Goal: Understand process/instructions

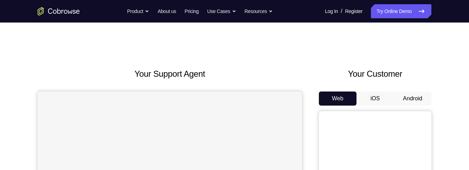
click at [414, 98] on button "Android" at bounding box center [413, 98] width 38 height 14
click at [420, 99] on button "Android" at bounding box center [413, 98] width 38 height 14
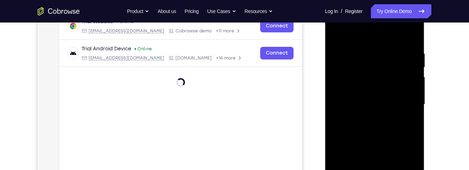
scroll to position [156, 0]
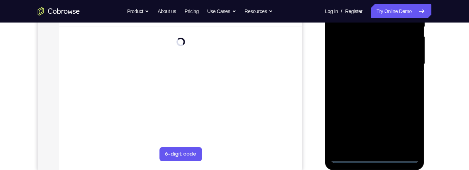
click at [377, 158] on div at bounding box center [374, 64] width 89 height 197
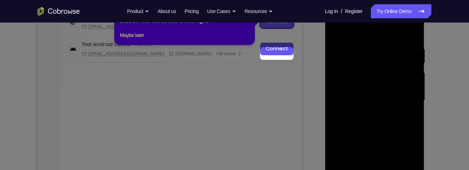
scroll to position [88, 0]
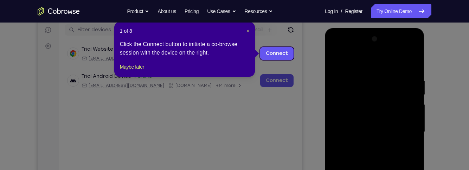
click at [253, 31] on div "1 of 8 × Click the Connect button to initiate a co-browse session with the devi…" at bounding box center [184, 49] width 141 height 55
click at [248, 30] on span "×" at bounding box center [248, 31] width 3 height 6
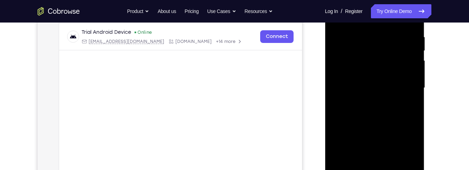
scroll to position [133, 0]
click at [406, 155] on div at bounding box center [374, 87] width 89 height 197
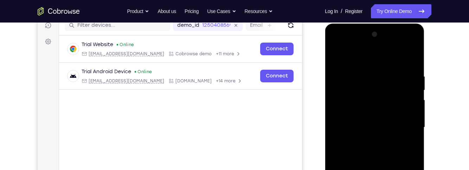
scroll to position [93, 0]
click at [374, 61] on div at bounding box center [374, 127] width 89 height 197
click at [405, 124] on div at bounding box center [374, 127] width 89 height 197
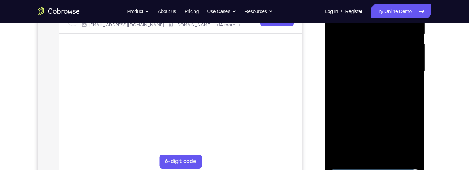
scroll to position [162, 0]
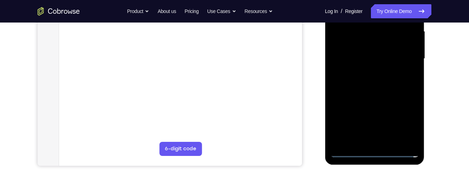
click at [368, 141] on div at bounding box center [374, 58] width 89 height 197
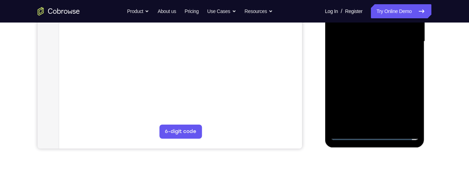
scroll to position [145, 0]
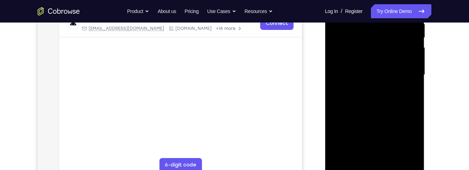
click at [398, 68] on div at bounding box center [374, 74] width 89 height 197
click at [385, 57] on div at bounding box center [374, 74] width 89 height 197
click at [398, 72] on div at bounding box center [374, 74] width 89 height 197
click at [401, 102] on div at bounding box center [374, 74] width 89 height 197
click at [401, 96] on div at bounding box center [374, 74] width 89 height 197
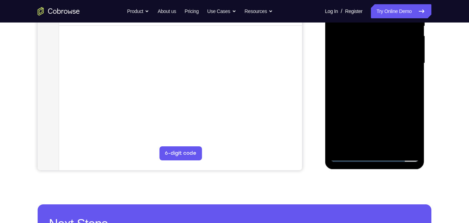
scroll to position [157, 0]
click at [401, 96] on div at bounding box center [374, 62] width 89 height 197
click at [394, 146] on div at bounding box center [374, 62] width 89 height 197
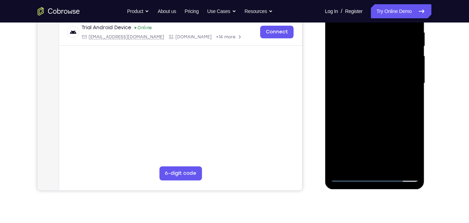
scroll to position [136, 0]
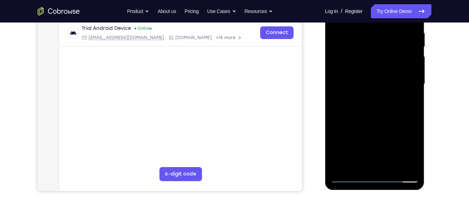
click at [399, 121] on div at bounding box center [374, 84] width 89 height 197
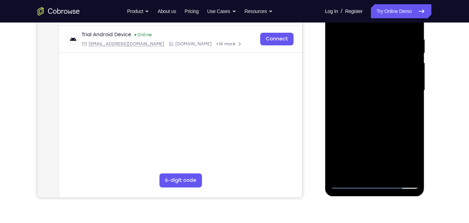
scroll to position [126, 0]
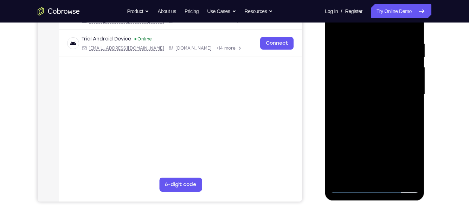
click at [401, 77] on div at bounding box center [374, 94] width 89 height 197
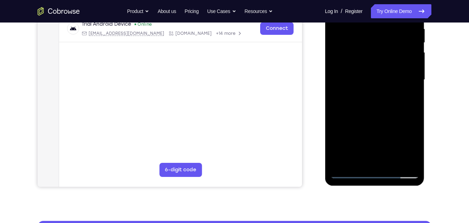
scroll to position [152, 0]
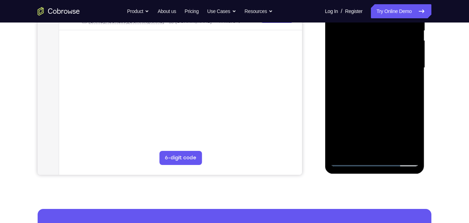
click at [377, 149] on div at bounding box center [374, 67] width 89 height 197
click at [404, 86] on div at bounding box center [374, 67] width 89 height 197
click at [411, 84] on div at bounding box center [374, 67] width 89 height 197
click at [408, 87] on div at bounding box center [374, 67] width 89 height 197
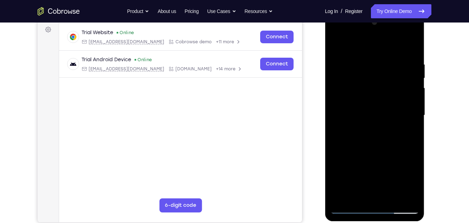
scroll to position [104, 0]
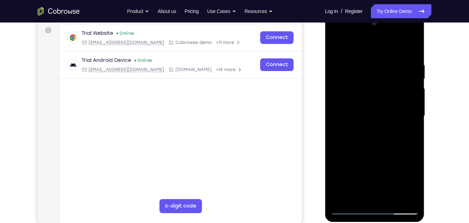
click at [336, 47] on div at bounding box center [374, 116] width 89 height 197
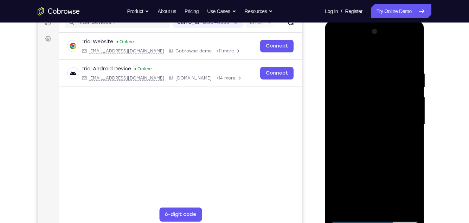
click at [395, 119] on div at bounding box center [374, 124] width 89 height 197
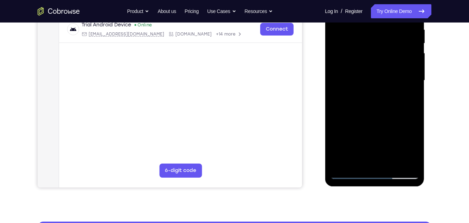
scroll to position [150, 0]
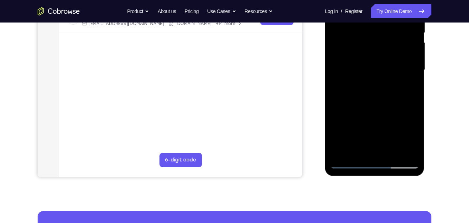
click at [410, 89] on div at bounding box center [374, 69] width 89 height 197
click at [410, 85] on div at bounding box center [374, 69] width 89 height 197
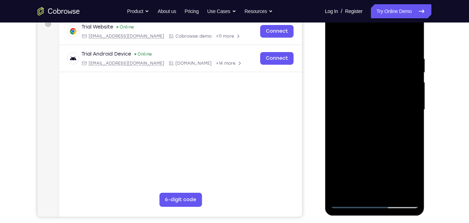
click at [337, 39] on div at bounding box center [374, 109] width 89 height 197
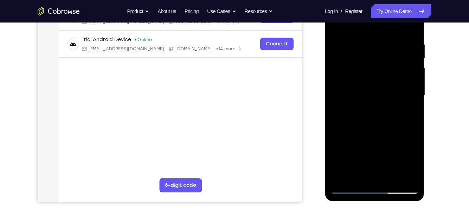
scroll to position [130, 0]
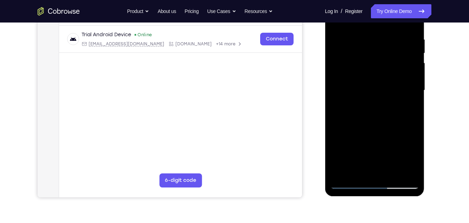
click at [355, 102] on div at bounding box center [374, 90] width 89 height 197
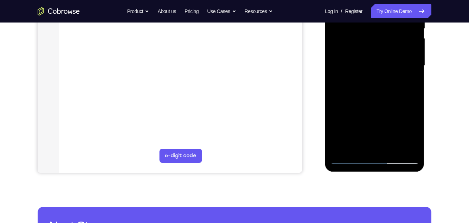
scroll to position [159, 0]
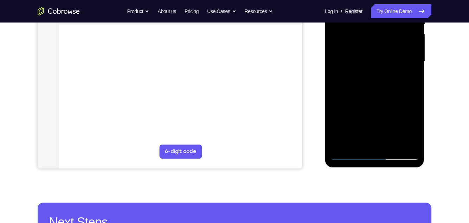
click at [410, 78] on div at bounding box center [374, 61] width 89 height 197
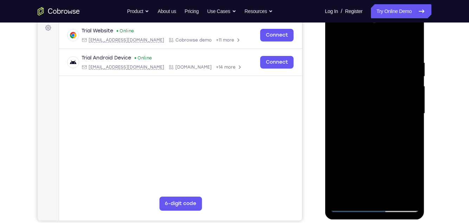
scroll to position [98, 0]
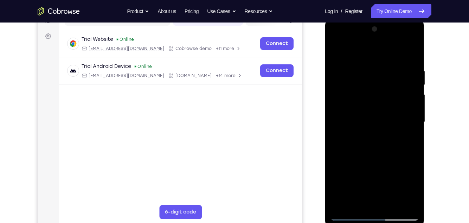
click at [335, 52] on div at bounding box center [374, 122] width 89 height 197
click at [339, 51] on div at bounding box center [374, 122] width 89 height 197
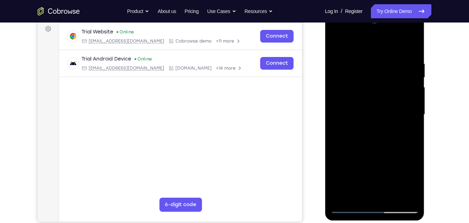
scroll to position [110, 0]
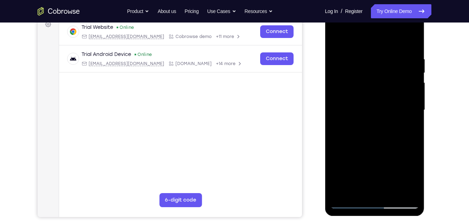
click at [367, 56] on div at bounding box center [374, 110] width 89 height 197
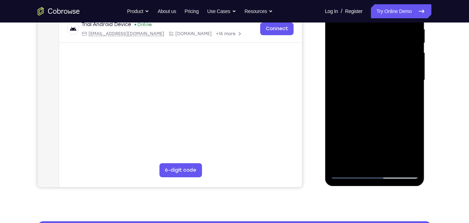
scroll to position [141, 0]
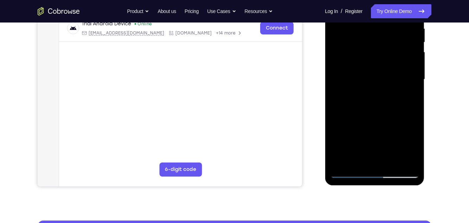
click at [405, 161] on div at bounding box center [374, 79] width 89 height 197
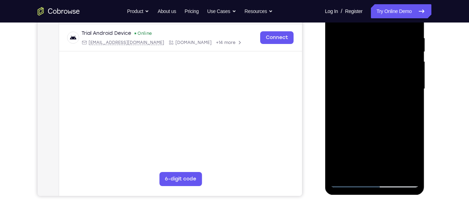
scroll to position [143, 0]
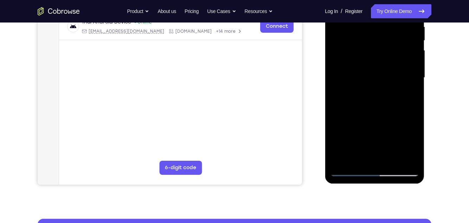
click at [402, 160] on div at bounding box center [374, 77] width 89 height 197
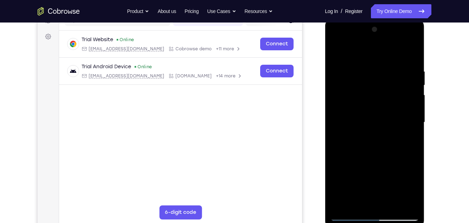
scroll to position [97, 0]
click at [401, 128] on div at bounding box center [374, 123] width 89 height 197
click at [407, 128] on div at bounding box center [374, 123] width 89 height 197
click at [412, 117] on div at bounding box center [374, 123] width 89 height 197
click at [342, 151] on div at bounding box center [374, 123] width 89 height 197
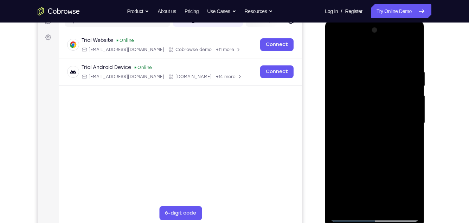
click at [413, 144] on div at bounding box center [374, 123] width 89 height 197
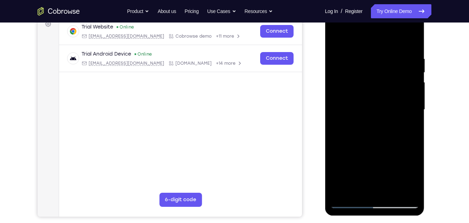
scroll to position [110, 0]
click at [409, 132] on div at bounding box center [374, 110] width 89 height 197
click at [409, 133] on div at bounding box center [374, 110] width 89 height 197
click at [412, 134] on div at bounding box center [374, 110] width 89 height 197
click at [410, 135] on div at bounding box center [374, 110] width 89 height 197
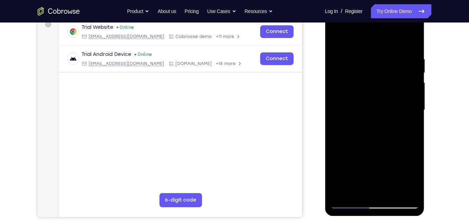
click at [411, 143] on div at bounding box center [374, 110] width 89 height 197
click at [408, 143] on div at bounding box center [374, 110] width 89 height 197
click at [408, 145] on div at bounding box center [374, 110] width 89 height 197
click at [406, 136] on div at bounding box center [374, 110] width 89 height 197
click at [410, 44] on div at bounding box center [374, 110] width 89 height 197
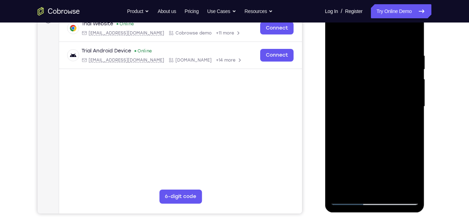
scroll to position [108, 0]
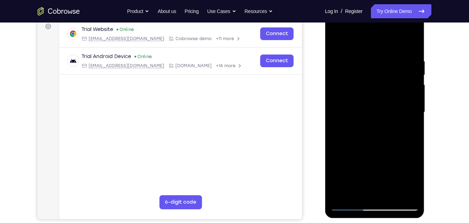
click at [411, 44] on div at bounding box center [374, 112] width 89 height 197
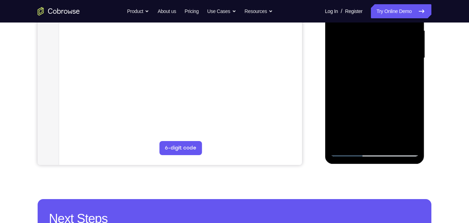
scroll to position [165, 0]
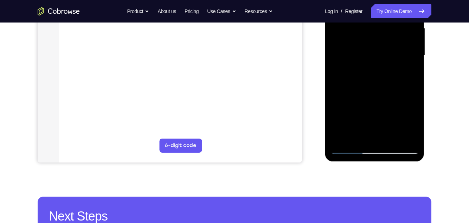
click at [393, 138] on div at bounding box center [374, 55] width 89 height 197
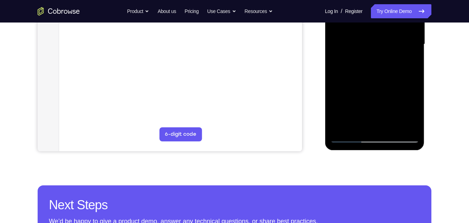
scroll to position [155, 0]
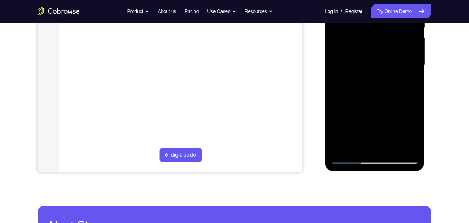
click at [393, 148] on div at bounding box center [374, 65] width 89 height 197
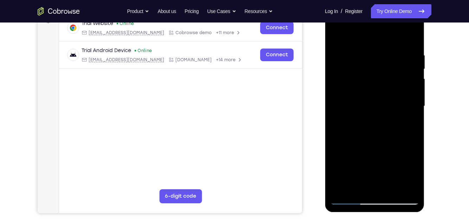
scroll to position [112, 0]
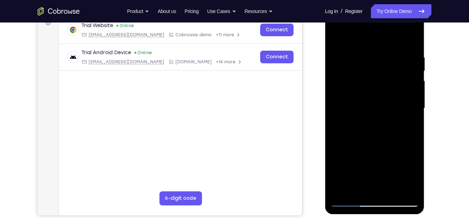
click at [391, 91] on div at bounding box center [374, 108] width 89 height 197
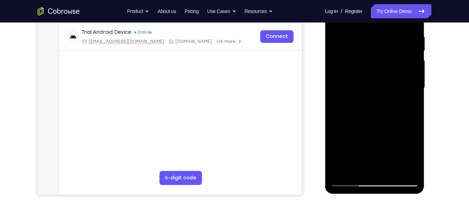
scroll to position [117, 0]
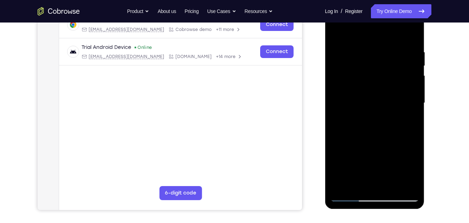
click at [336, 34] on div at bounding box center [374, 103] width 89 height 197
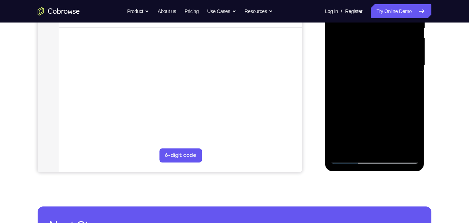
scroll to position [133, 0]
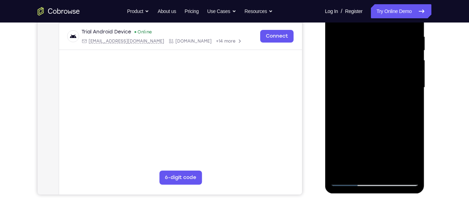
click at [361, 66] on div at bounding box center [374, 87] width 89 height 197
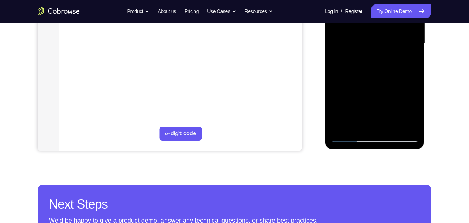
scroll to position [180, 0]
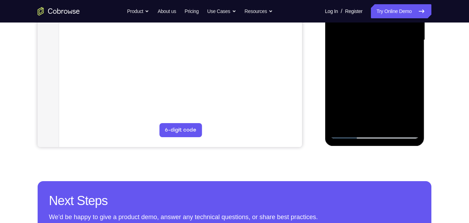
click at [370, 119] on div at bounding box center [374, 40] width 89 height 197
click at [404, 57] on div at bounding box center [374, 40] width 89 height 197
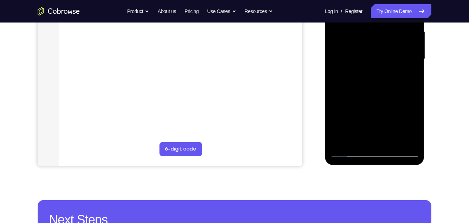
click at [406, 78] on div at bounding box center [374, 59] width 89 height 197
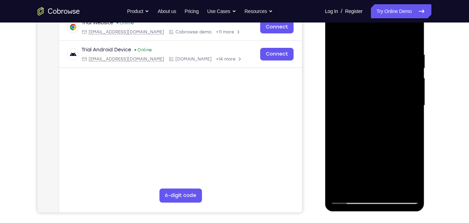
scroll to position [100, 0]
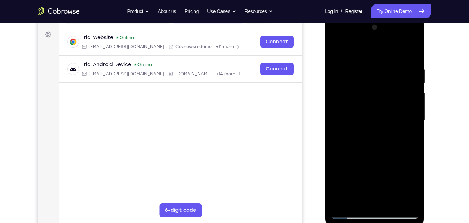
click at [339, 50] on div at bounding box center [374, 120] width 89 height 197
click at [337, 54] on div at bounding box center [374, 120] width 89 height 197
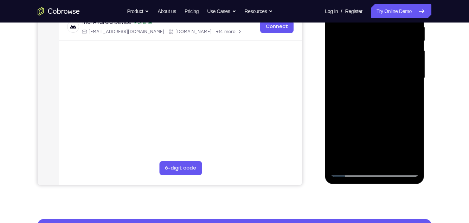
scroll to position [181, 0]
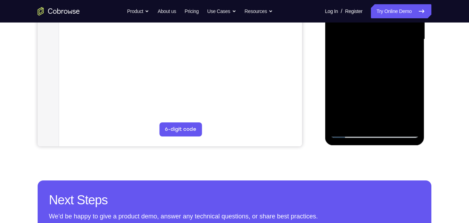
click at [417, 115] on div at bounding box center [374, 39] width 89 height 197
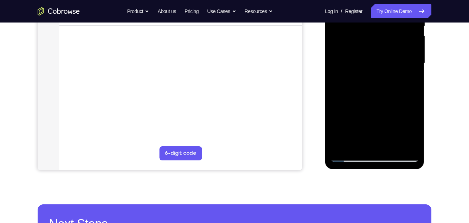
scroll to position [155, 0]
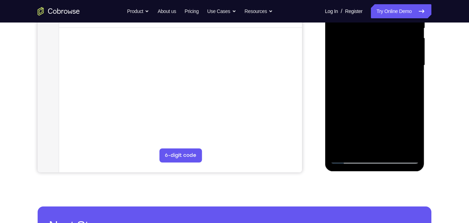
click at [392, 150] on div at bounding box center [374, 65] width 89 height 197
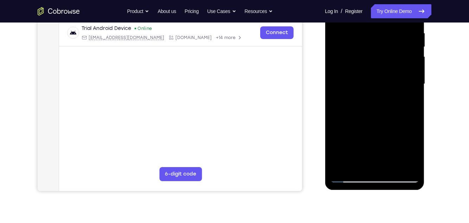
scroll to position [135, 0]
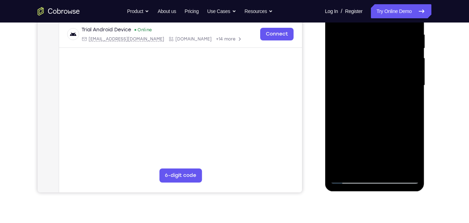
click at [355, 102] on div at bounding box center [374, 85] width 89 height 197
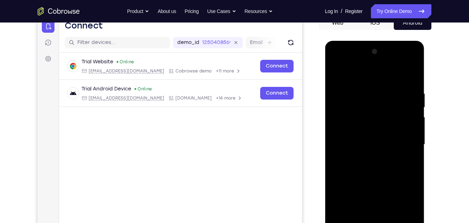
scroll to position [71, 0]
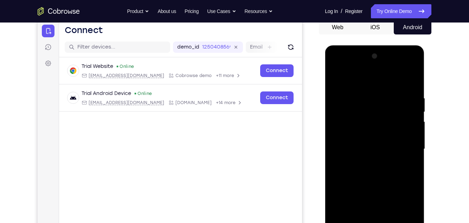
click at [333, 81] on div at bounding box center [374, 149] width 89 height 197
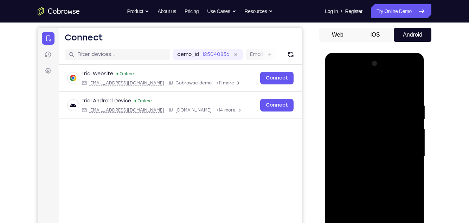
click at [337, 87] on div at bounding box center [374, 156] width 89 height 197
click at [387, 95] on div at bounding box center [374, 156] width 89 height 197
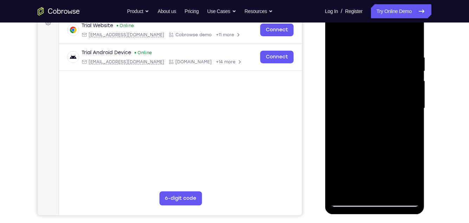
scroll to position [112, 0]
click at [409, 152] on div at bounding box center [374, 108] width 89 height 197
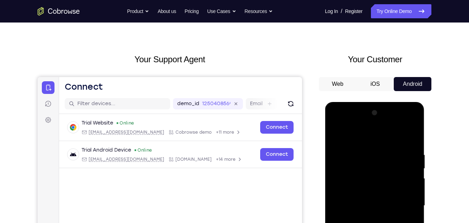
scroll to position [14, 0]
click at [411, 140] on div at bounding box center [374, 206] width 89 height 197
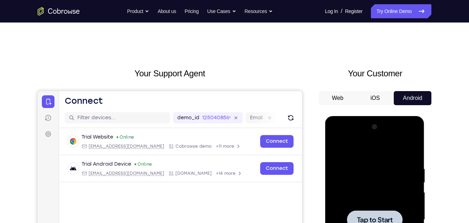
scroll to position [0, 0]
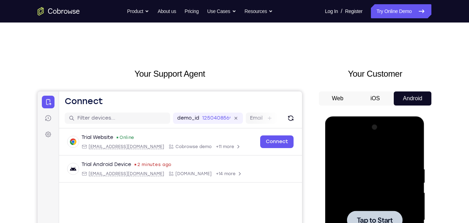
click at [359, 170] on span "Tap to Start" at bounding box center [375, 220] width 36 height 7
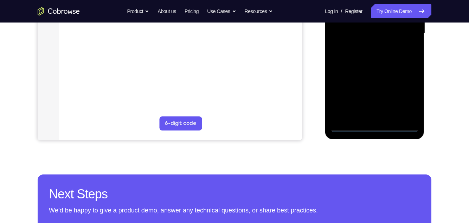
scroll to position [186, 0]
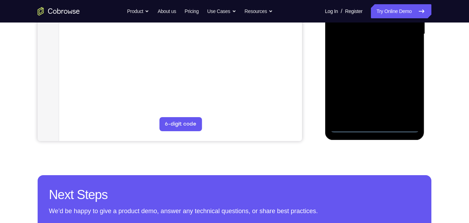
click at [374, 129] on div at bounding box center [374, 34] width 89 height 197
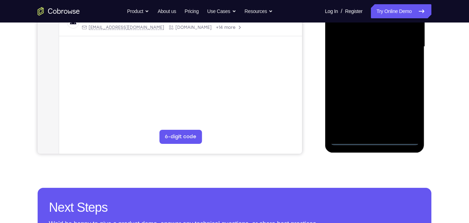
scroll to position [170, 0]
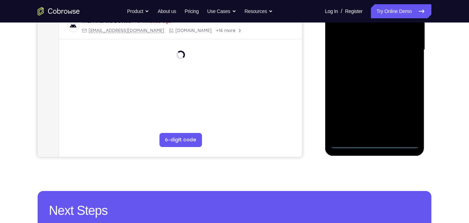
click at [406, 109] on div at bounding box center [374, 49] width 89 height 197
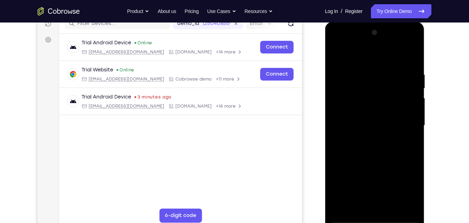
scroll to position [94, 0]
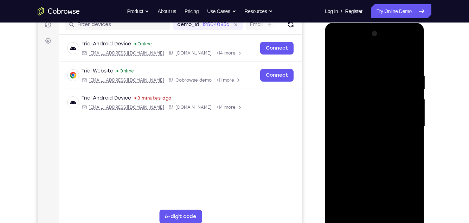
click at [354, 56] on div at bounding box center [374, 126] width 89 height 197
click at [402, 121] on div at bounding box center [374, 126] width 89 height 197
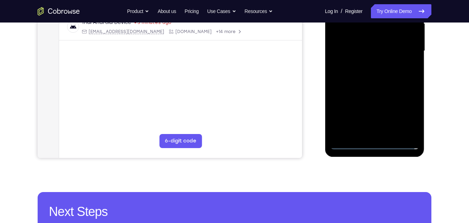
scroll to position [181, 0]
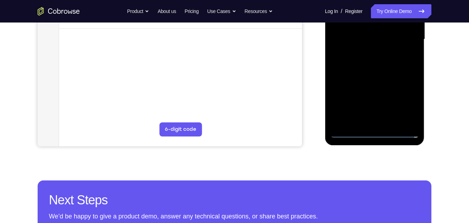
click at [366, 121] on div at bounding box center [374, 39] width 89 height 197
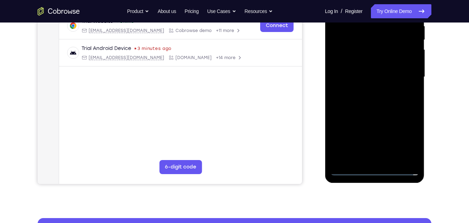
click at [391, 66] on div at bounding box center [374, 77] width 89 height 197
click at [386, 63] on div at bounding box center [374, 77] width 89 height 197
click at [399, 80] on div at bounding box center [374, 77] width 89 height 197
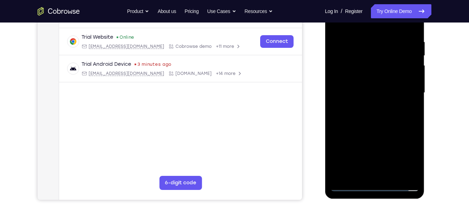
scroll to position [126, 0]
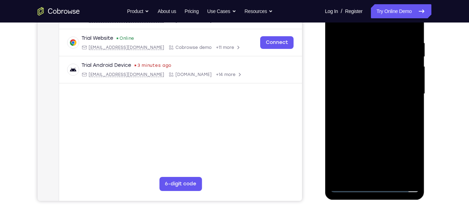
click at [406, 119] on div at bounding box center [374, 93] width 89 height 197
click at [401, 115] on div at bounding box center [374, 93] width 89 height 197
click at [412, 37] on div at bounding box center [374, 93] width 89 height 197
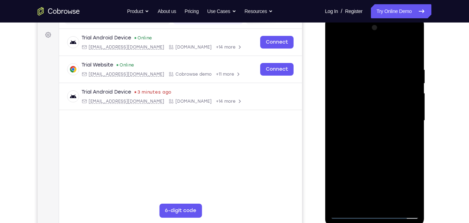
scroll to position [99, 0]
click at [333, 40] on div at bounding box center [374, 121] width 89 height 197
click at [342, 102] on div at bounding box center [374, 121] width 89 height 197
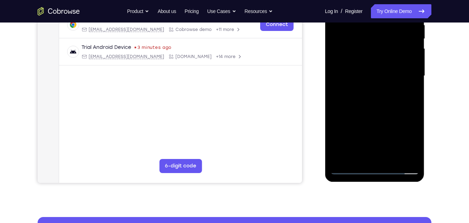
scroll to position [154, 0]
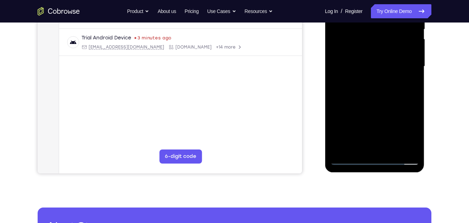
click at [403, 100] on div at bounding box center [374, 66] width 89 height 197
click at [393, 150] on div at bounding box center [374, 66] width 89 height 197
click at [399, 107] on div at bounding box center [374, 66] width 89 height 197
click at [356, 45] on div at bounding box center [374, 66] width 89 height 197
click at [361, 132] on div at bounding box center [374, 66] width 89 height 197
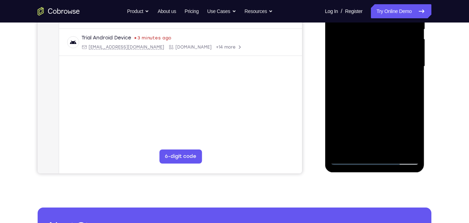
click at [353, 100] on div at bounding box center [374, 66] width 89 height 197
click at [368, 100] on div at bounding box center [374, 66] width 89 height 197
click at [409, 87] on div at bounding box center [374, 66] width 89 height 197
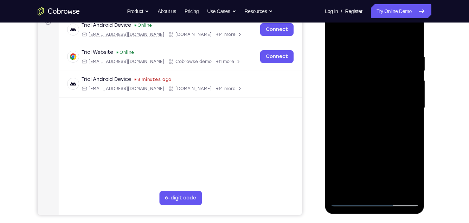
scroll to position [112, 0]
click at [346, 82] on div at bounding box center [374, 108] width 89 height 197
click at [372, 140] on div at bounding box center [374, 108] width 89 height 197
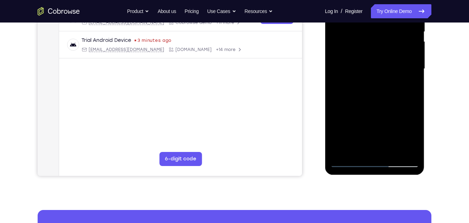
click at [357, 103] on div at bounding box center [374, 68] width 89 height 197
click at [375, 102] on div at bounding box center [374, 68] width 89 height 197
click at [410, 84] on div at bounding box center [374, 68] width 89 height 197
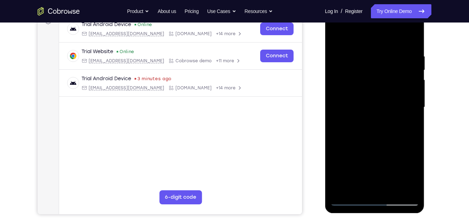
scroll to position [110, 0]
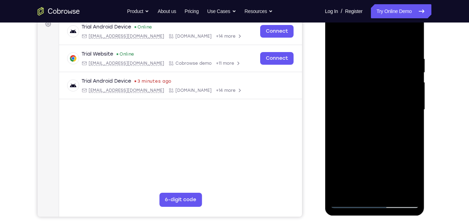
click at [337, 42] on div at bounding box center [374, 109] width 89 height 197
click at [391, 72] on div at bounding box center [374, 109] width 89 height 197
click at [409, 59] on div at bounding box center [374, 109] width 89 height 197
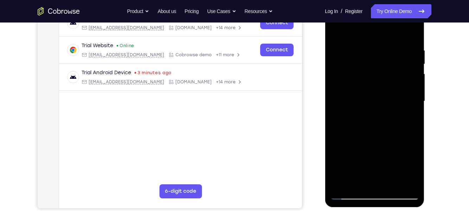
scroll to position [116, 0]
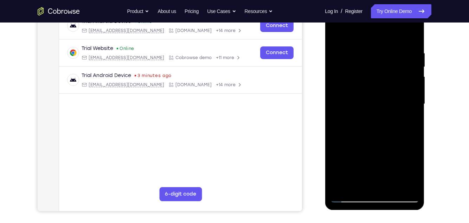
click at [404, 118] on div at bounding box center [374, 104] width 89 height 197
click at [390, 82] on div at bounding box center [374, 104] width 89 height 197
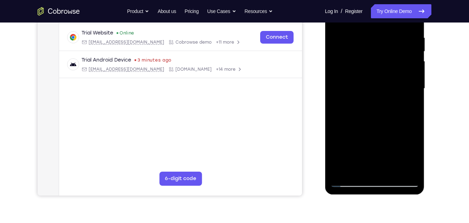
scroll to position [138, 0]
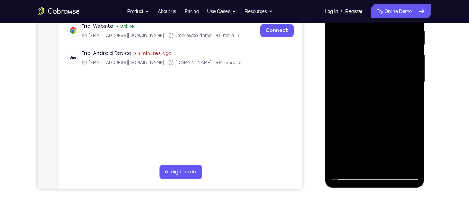
click at [410, 148] on div at bounding box center [374, 81] width 89 height 197
click at [405, 102] on div at bounding box center [374, 81] width 89 height 197
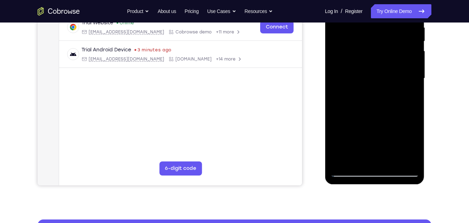
scroll to position [141, 0]
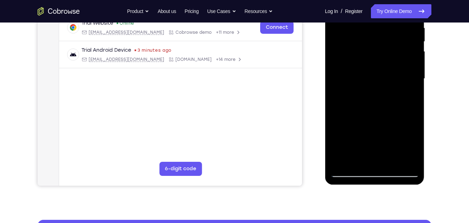
click at [405, 94] on div at bounding box center [374, 78] width 89 height 197
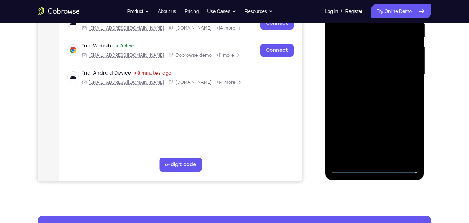
scroll to position [158, 0]
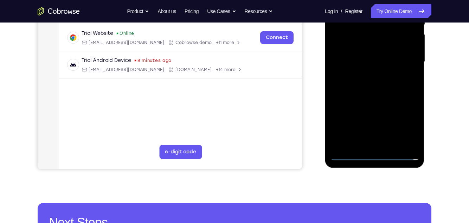
click at [378, 153] on div at bounding box center [374, 61] width 89 height 197
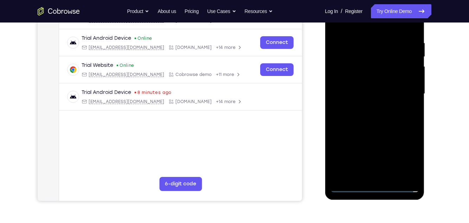
scroll to position [125, 0]
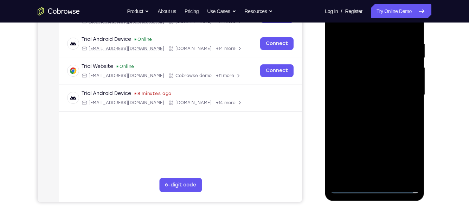
click at [406, 148] on div at bounding box center [374, 94] width 89 height 197
click at [407, 154] on div at bounding box center [374, 94] width 89 height 197
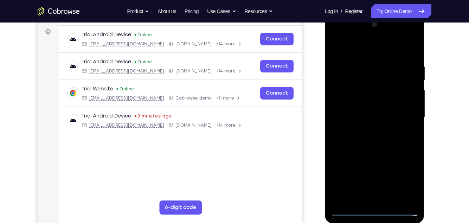
scroll to position [102, 0]
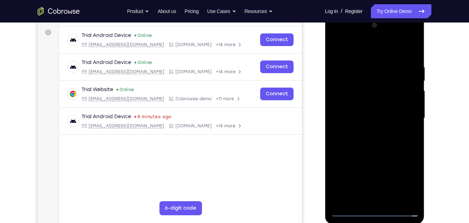
click at [369, 54] on div at bounding box center [374, 118] width 89 height 197
click at [400, 111] on div at bounding box center [374, 118] width 89 height 197
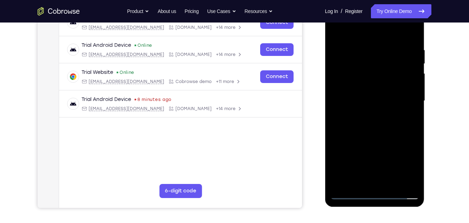
scroll to position [119, 0]
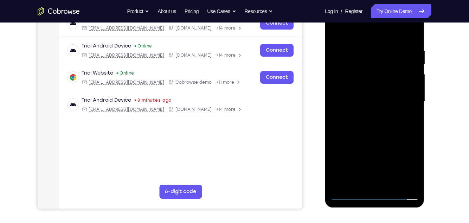
click at [366, 170] on div at bounding box center [374, 101] width 89 height 197
click at [390, 94] on div at bounding box center [374, 101] width 89 height 197
click at [387, 84] on div at bounding box center [374, 101] width 89 height 197
click at [405, 104] on div at bounding box center [374, 101] width 89 height 197
click at [405, 130] on div at bounding box center [374, 101] width 89 height 197
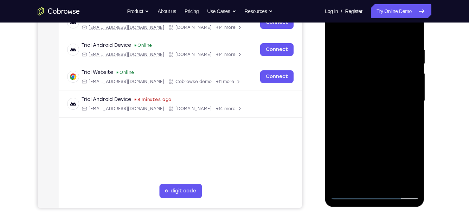
scroll to position [124, 0]
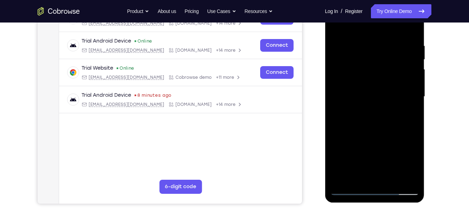
click at [392, 170] on div at bounding box center [374, 96] width 89 height 197
click at [393, 129] on div at bounding box center [374, 96] width 89 height 197
click at [393, 170] on div at bounding box center [374, 96] width 89 height 197
click at [396, 133] on div at bounding box center [374, 96] width 89 height 197
click at [356, 89] on div at bounding box center [374, 96] width 89 height 197
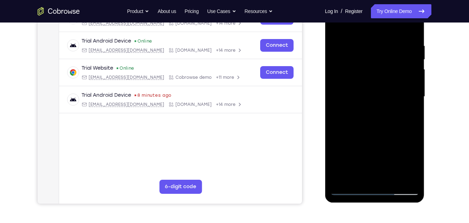
click at [410, 113] on div at bounding box center [374, 96] width 89 height 197
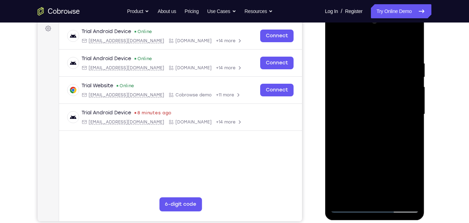
scroll to position [86, 0]
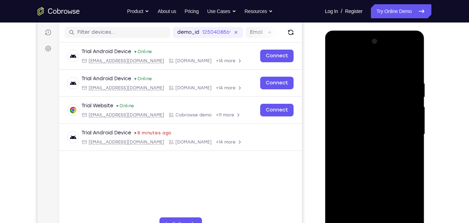
click at [339, 69] on div at bounding box center [374, 134] width 89 height 197
click at [354, 132] on div at bounding box center [374, 134] width 89 height 197
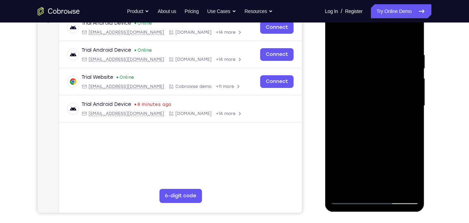
scroll to position [115, 0]
click at [349, 170] on div at bounding box center [374, 105] width 89 height 197
click at [348, 170] on div at bounding box center [374, 105] width 89 height 197
click at [341, 170] on div at bounding box center [374, 105] width 89 height 197
click at [409, 122] on div at bounding box center [374, 105] width 89 height 197
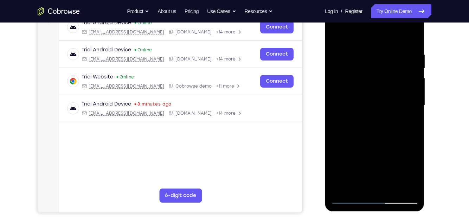
click at [410, 122] on div at bounding box center [374, 105] width 89 height 197
click at [411, 122] on div at bounding box center [374, 105] width 89 height 197
click at [409, 120] on div at bounding box center [374, 105] width 89 height 197
click at [365, 87] on div at bounding box center [374, 105] width 89 height 197
click at [379, 146] on div at bounding box center [374, 105] width 89 height 197
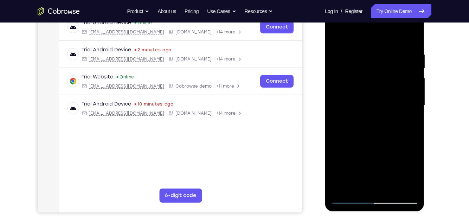
click at [410, 125] on div at bounding box center [374, 105] width 89 height 197
click at [405, 116] on div at bounding box center [374, 105] width 89 height 197
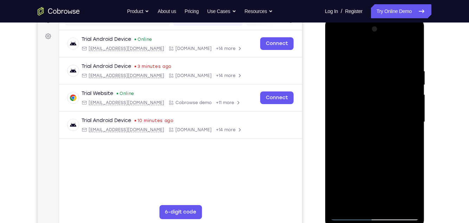
scroll to position [96, 0]
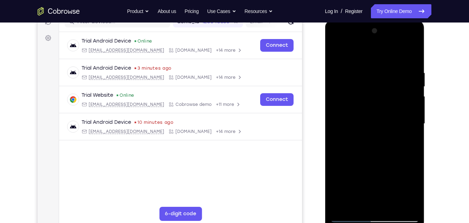
click at [366, 132] on div at bounding box center [374, 123] width 89 height 197
click at [381, 131] on div at bounding box center [374, 123] width 89 height 197
click at [363, 116] on div at bounding box center [374, 123] width 89 height 197
click at [385, 116] on div at bounding box center [374, 123] width 89 height 197
click at [412, 170] on div at bounding box center [374, 123] width 89 height 197
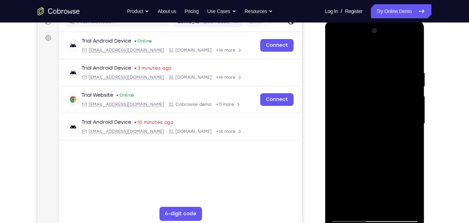
click at [411, 141] on div at bounding box center [374, 123] width 89 height 197
click at [355, 100] on div at bounding box center [374, 123] width 89 height 197
click at [375, 162] on div at bounding box center [374, 123] width 89 height 197
click at [413, 170] on div at bounding box center [374, 123] width 89 height 197
click at [411, 140] on div at bounding box center [374, 123] width 89 height 197
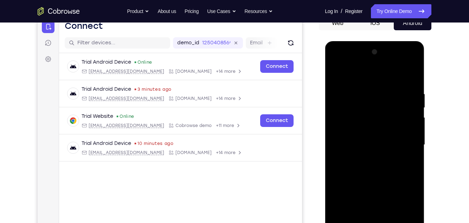
scroll to position [75, 0]
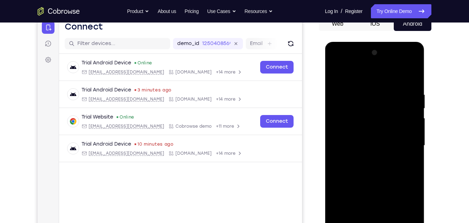
click at [363, 162] on div at bounding box center [374, 145] width 89 height 197
click at [412, 163] on div at bounding box center [374, 145] width 89 height 197
click at [333, 72] on div at bounding box center [374, 145] width 89 height 197
click at [364, 138] on div at bounding box center [374, 145] width 89 height 197
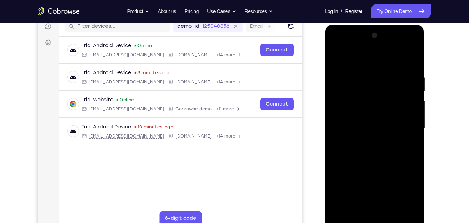
scroll to position [102, 0]
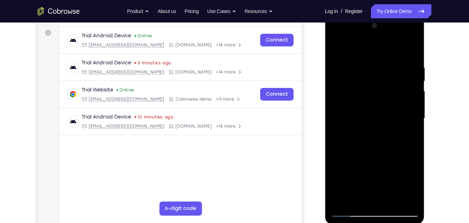
click at [412, 138] on div at bounding box center [374, 118] width 89 height 197
click at [336, 46] on div at bounding box center [374, 118] width 89 height 197
click at [361, 112] on div at bounding box center [374, 118] width 89 height 197
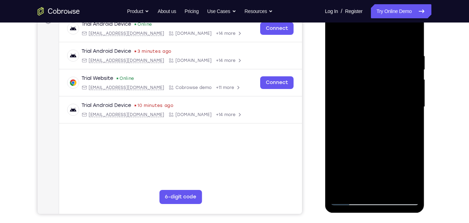
scroll to position [115, 0]
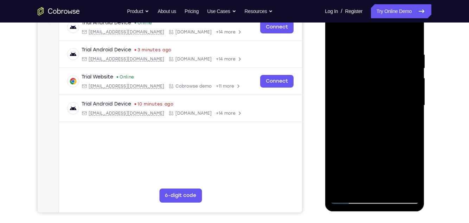
click at [349, 170] on div at bounding box center [374, 105] width 89 height 197
click at [379, 170] on div at bounding box center [374, 105] width 89 height 197
click at [409, 125] on div at bounding box center [374, 105] width 89 height 197
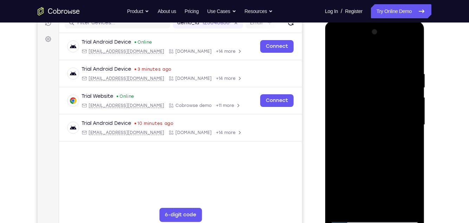
scroll to position [88, 0]
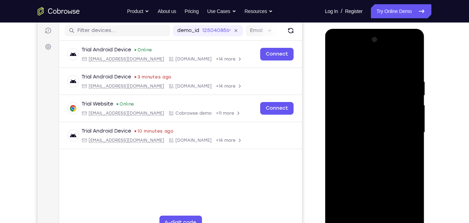
click at [335, 61] on div at bounding box center [374, 132] width 89 height 197
click at [335, 60] on div at bounding box center [374, 132] width 89 height 197
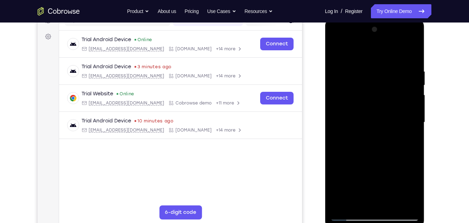
scroll to position [102, 0]
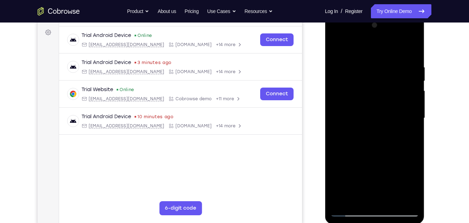
click at [358, 56] on div at bounding box center [374, 118] width 89 height 197
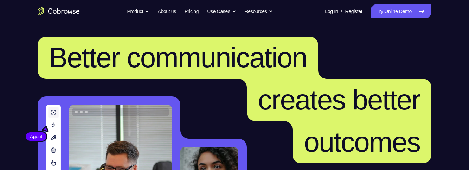
click at [413, 13] on link "Try Online Demo" at bounding box center [401, 11] width 61 height 14
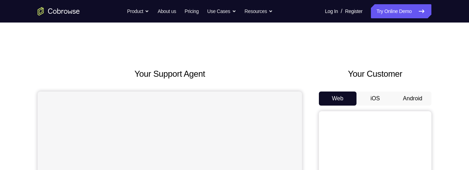
click at [418, 96] on button "Android" at bounding box center [413, 98] width 38 height 14
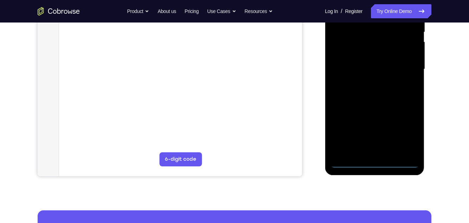
scroll to position [157, 0]
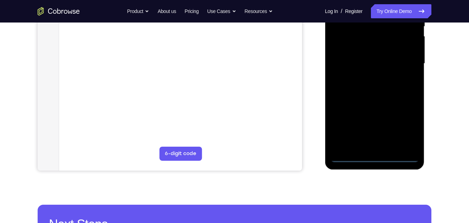
click at [374, 161] on div at bounding box center [374, 63] width 89 height 197
click at [405, 133] on div at bounding box center [374, 63] width 89 height 197
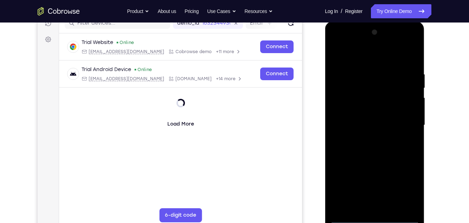
scroll to position [90, 0]
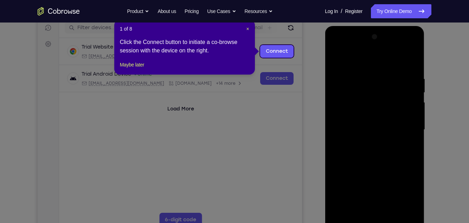
click at [356, 65] on icon at bounding box center [234, 111] width 469 height 223
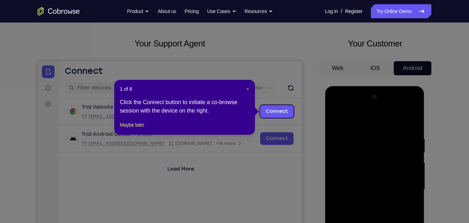
click at [247, 89] on span "×" at bounding box center [248, 89] width 3 height 6
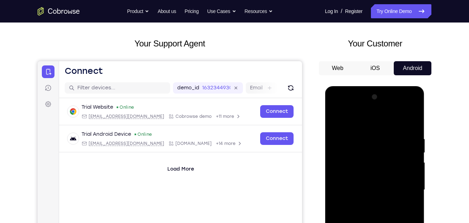
click at [347, 119] on div at bounding box center [374, 189] width 89 height 197
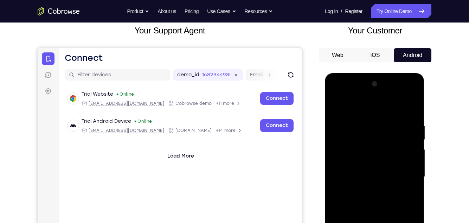
scroll to position [64, 0]
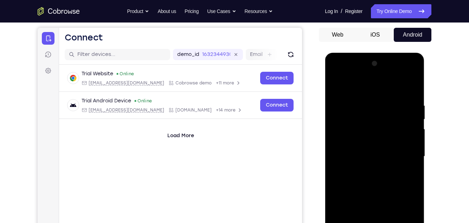
click at [407, 152] on div at bounding box center [374, 156] width 89 height 197
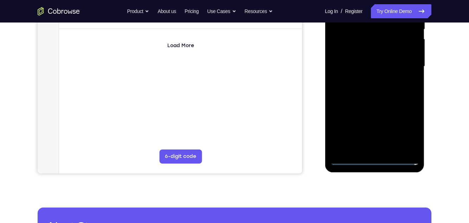
scroll to position [154, 0]
click at [368, 148] on div at bounding box center [374, 66] width 89 height 197
click at [395, 62] on div at bounding box center [374, 66] width 89 height 197
click at [377, 50] on div at bounding box center [374, 66] width 89 height 197
click at [406, 71] on div at bounding box center [374, 66] width 89 height 197
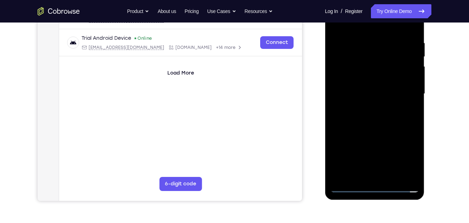
scroll to position [125, 0]
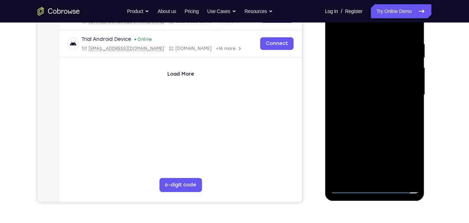
click at [404, 122] on div at bounding box center [374, 94] width 89 height 197
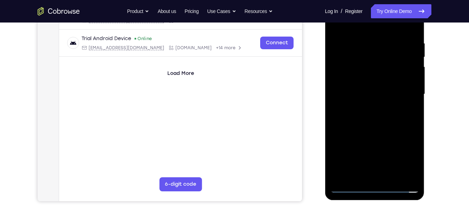
click at [401, 114] on div at bounding box center [374, 94] width 89 height 197
click at [399, 118] on div at bounding box center [374, 94] width 89 height 197
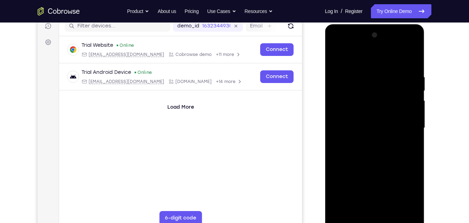
scroll to position [95, 0]
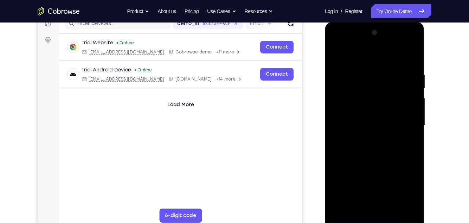
click at [387, 71] on div at bounding box center [374, 125] width 89 height 197
click at [415, 64] on div at bounding box center [374, 125] width 89 height 197
click at [387, 70] on div at bounding box center [374, 125] width 89 height 197
click at [411, 61] on div at bounding box center [374, 125] width 89 height 197
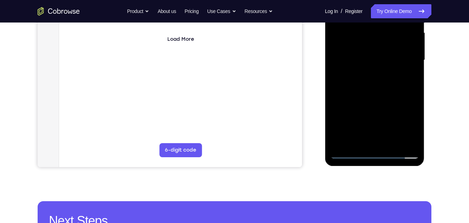
scroll to position [162, 0]
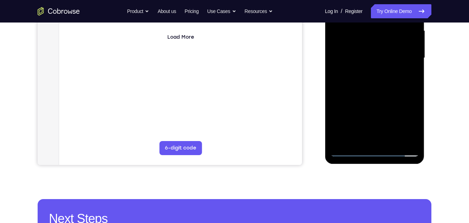
click at [395, 141] on div at bounding box center [374, 58] width 89 height 197
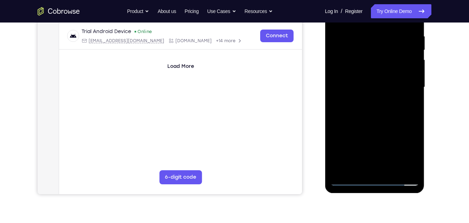
scroll to position [132, 0]
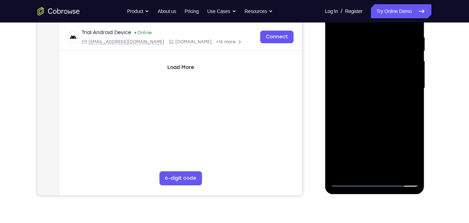
click at [349, 128] on div at bounding box center [374, 88] width 89 height 197
click at [356, 84] on div at bounding box center [374, 88] width 89 height 197
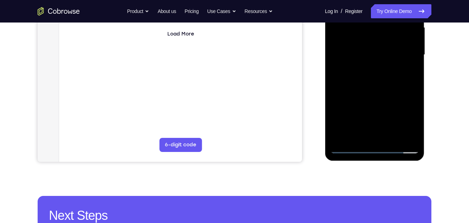
scroll to position [166, 0]
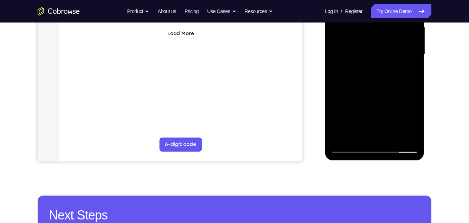
click at [409, 72] on div at bounding box center [374, 54] width 89 height 197
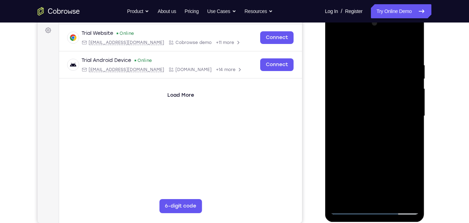
scroll to position [103, 0]
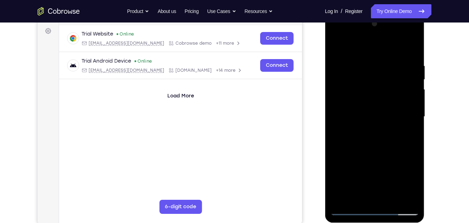
click at [337, 46] on div at bounding box center [374, 116] width 89 height 197
click at [356, 112] on div at bounding box center [374, 116] width 89 height 197
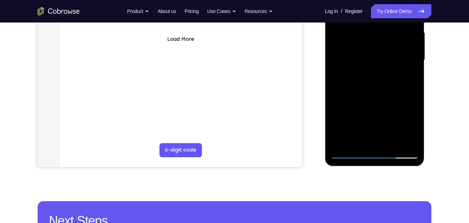
scroll to position [160, 0]
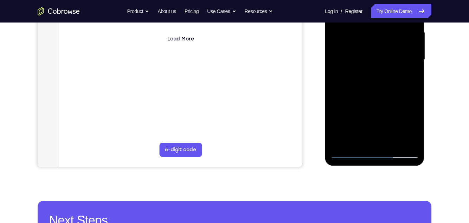
click at [412, 128] on div at bounding box center [374, 59] width 89 height 197
click at [404, 77] on div at bounding box center [374, 59] width 89 height 197
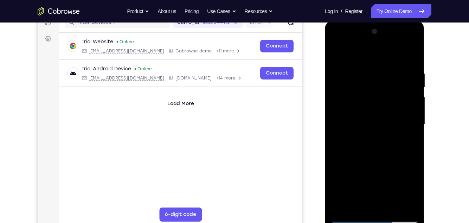
scroll to position [94, 0]
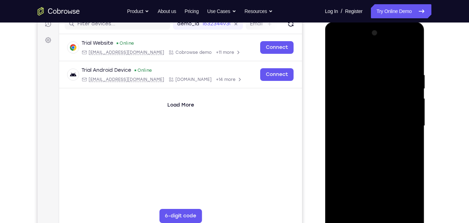
click at [410, 145] on div at bounding box center [374, 125] width 89 height 197
click at [336, 56] on div at bounding box center [374, 125] width 89 height 197
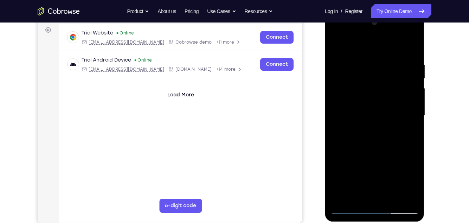
scroll to position [107, 0]
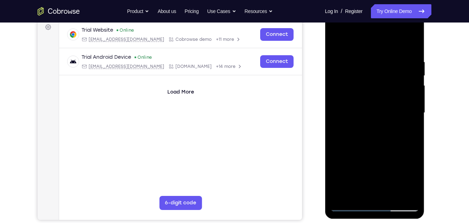
click at [356, 126] on div at bounding box center [374, 112] width 89 height 197
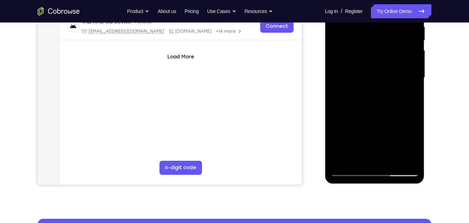
scroll to position [148, 0]
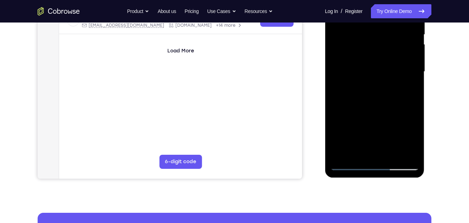
click at [360, 137] on div at bounding box center [374, 71] width 89 height 197
click at [405, 139] on div at bounding box center [374, 71] width 89 height 197
click at [408, 89] on div at bounding box center [374, 71] width 89 height 197
click at [409, 89] on div at bounding box center [374, 71] width 89 height 197
click at [410, 88] on div at bounding box center [374, 71] width 89 height 197
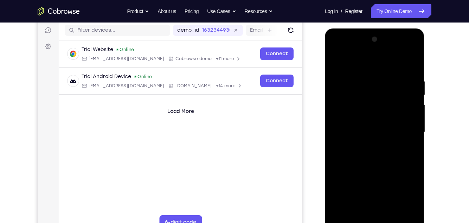
scroll to position [86, 0]
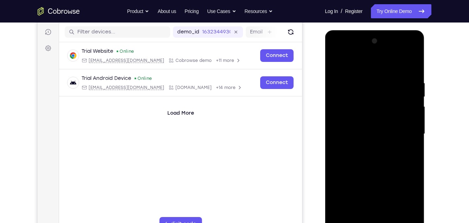
click at [336, 66] on div at bounding box center [374, 134] width 89 height 197
click at [337, 62] on div at bounding box center [374, 134] width 89 height 197
click at [361, 78] on div at bounding box center [374, 134] width 89 height 197
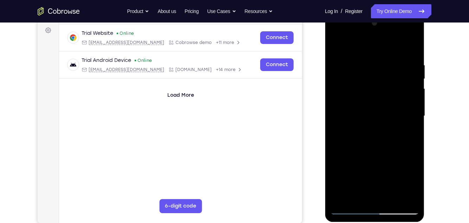
scroll to position [97, 0]
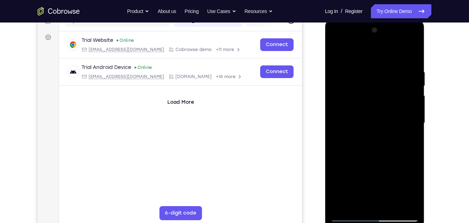
click at [413, 56] on div at bounding box center [374, 123] width 89 height 197
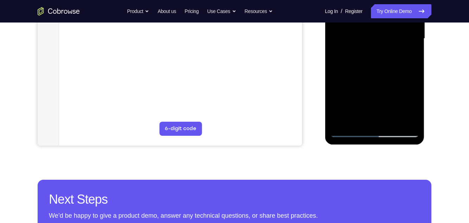
scroll to position [192, 0]
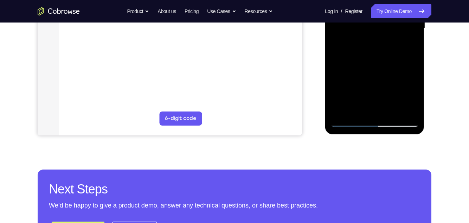
click at [339, 111] on div at bounding box center [374, 28] width 89 height 197
click at [413, 102] on div at bounding box center [374, 28] width 89 height 197
click at [389, 112] on div at bounding box center [374, 28] width 89 height 197
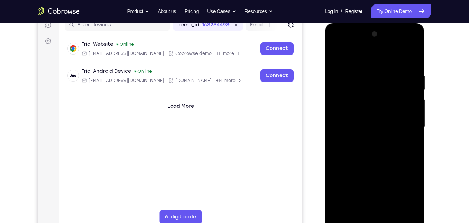
scroll to position [93, 0]
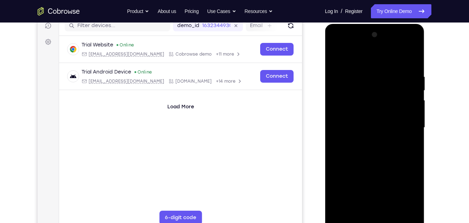
click at [414, 90] on div at bounding box center [374, 127] width 89 height 197
click at [415, 90] on div at bounding box center [374, 127] width 89 height 197
click at [417, 90] on div at bounding box center [374, 127] width 89 height 197
click at [416, 92] on div at bounding box center [374, 127] width 89 height 197
click at [416, 90] on div at bounding box center [374, 127] width 89 height 197
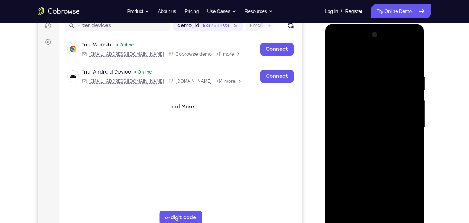
click at [336, 91] on div at bounding box center [374, 127] width 89 height 197
click at [415, 91] on div at bounding box center [374, 127] width 89 height 197
click at [356, 107] on div at bounding box center [374, 127] width 89 height 197
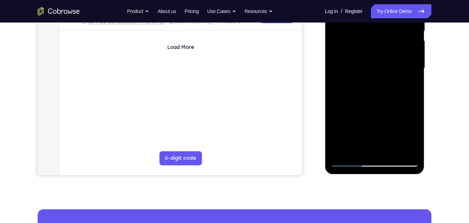
scroll to position [163, 0]
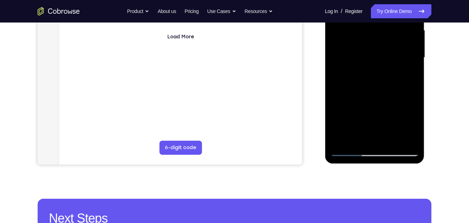
click at [351, 138] on div at bounding box center [374, 57] width 89 height 197
click at [407, 76] on div at bounding box center [374, 57] width 89 height 197
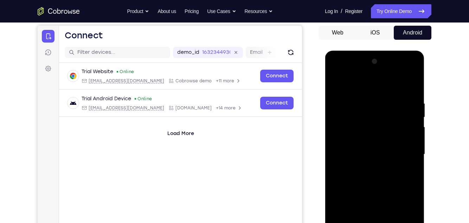
scroll to position [66, 0]
click at [337, 87] on div at bounding box center [374, 154] width 89 height 197
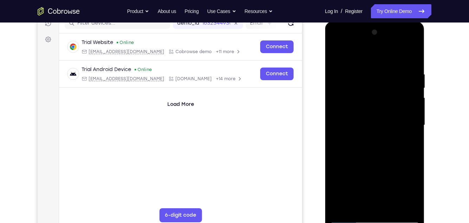
scroll to position [99, 0]
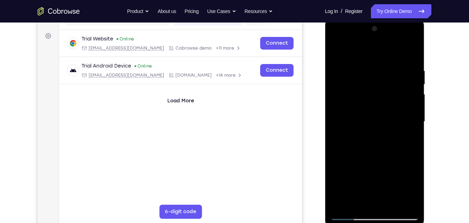
click at [371, 134] on div at bounding box center [374, 121] width 89 height 197
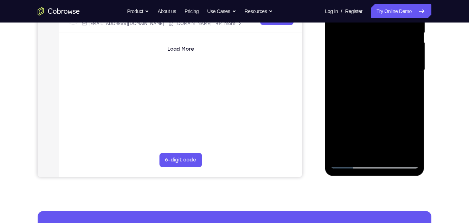
scroll to position [105, 0]
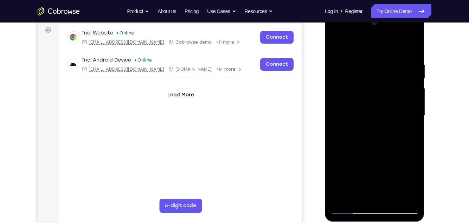
click at [336, 46] on div at bounding box center [374, 115] width 89 height 197
click at [354, 112] on div at bounding box center [374, 115] width 89 height 197
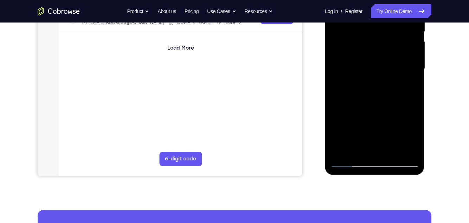
scroll to position [152, 0]
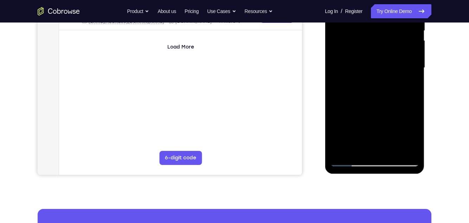
click at [351, 66] on div at bounding box center [374, 67] width 89 height 197
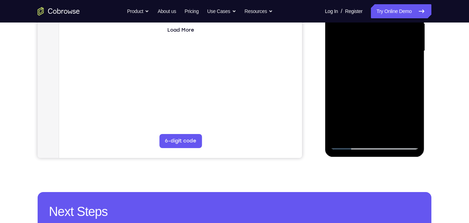
scroll to position [170, 0]
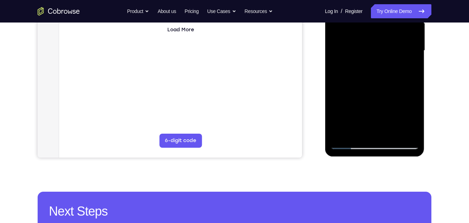
click at [351, 128] on div at bounding box center [374, 50] width 89 height 197
click at [409, 70] on div at bounding box center [374, 50] width 89 height 197
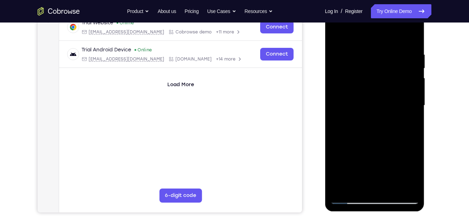
scroll to position [114, 0]
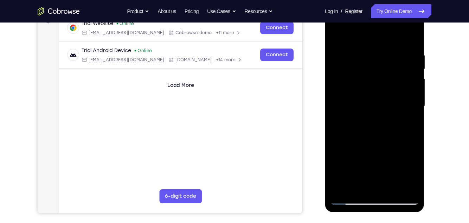
click at [407, 124] on div at bounding box center [374, 106] width 89 height 197
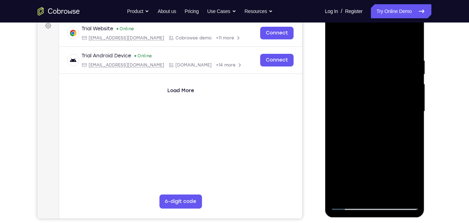
scroll to position [108, 0]
click at [335, 42] on div at bounding box center [374, 111] width 89 height 197
click at [341, 40] on div at bounding box center [374, 111] width 89 height 197
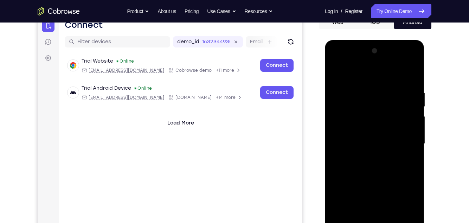
scroll to position [76, 0]
click at [410, 83] on div at bounding box center [374, 144] width 89 height 197
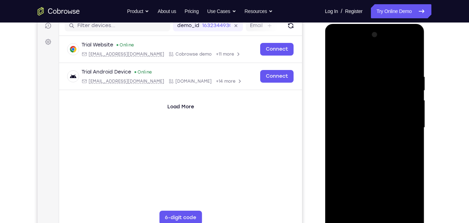
scroll to position [98, 0]
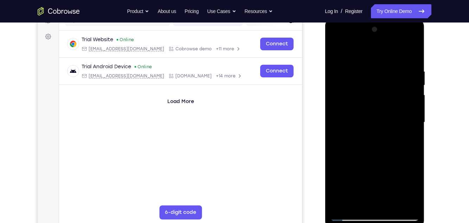
click at [411, 151] on div at bounding box center [374, 122] width 89 height 197
click at [407, 122] on div at bounding box center [374, 122] width 89 height 197
click at [408, 125] on div at bounding box center [374, 122] width 89 height 197
click at [404, 138] on div at bounding box center [374, 122] width 89 height 197
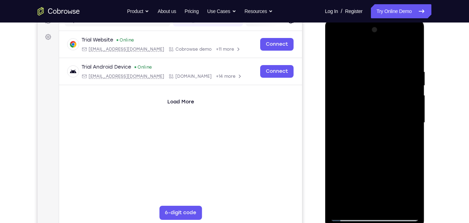
click at [411, 125] on div at bounding box center [374, 122] width 89 height 197
click at [411, 128] on div at bounding box center [374, 122] width 89 height 197
click at [410, 125] on div at bounding box center [374, 122] width 89 height 197
click at [405, 127] on div at bounding box center [374, 122] width 89 height 197
click at [405, 128] on div at bounding box center [374, 122] width 89 height 197
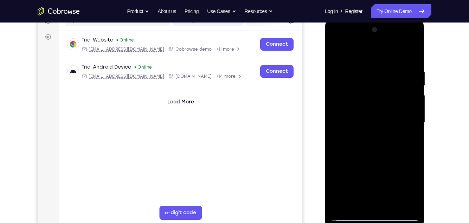
click at [342, 134] on div at bounding box center [374, 122] width 89 height 197
click at [400, 133] on div at bounding box center [374, 122] width 89 height 197
click at [403, 143] on div at bounding box center [374, 122] width 89 height 197
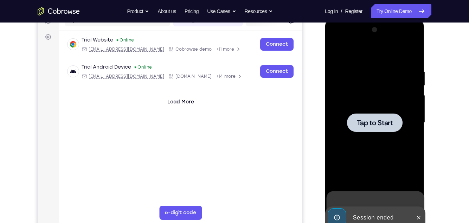
click at [392, 124] on span "Tap to Start" at bounding box center [375, 122] width 36 height 7
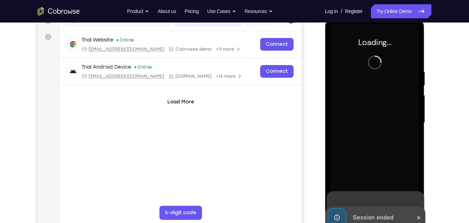
scroll to position [134, 0]
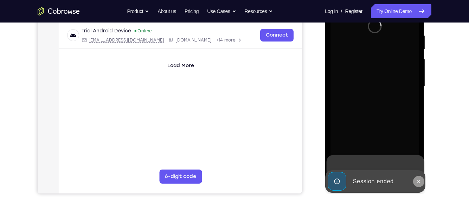
click at [416, 184] on button at bounding box center [418, 181] width 11 height 11
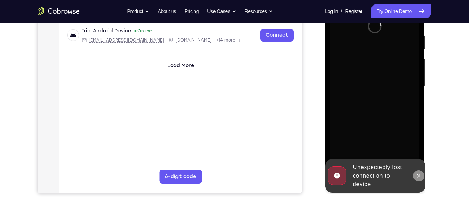
click at [418, 176] on icon at bounding box center [419, 176] width 6 height 6
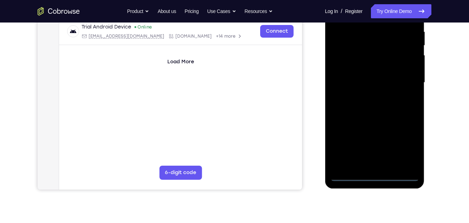
scroll to position [151, 0]
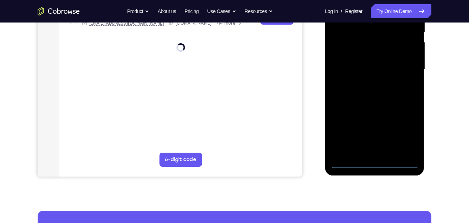
click at [381, 162] on div at bounding box center [374, 69] width 89 height 197
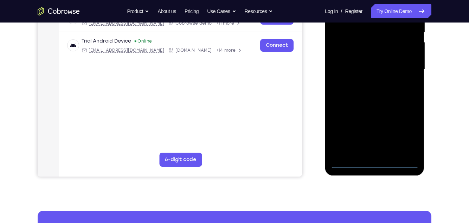
click at [406, 134] on div at bounding box center [374, 69] width 89 height 197
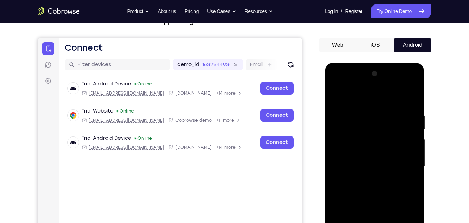
scroll to position [53, 0]
click at [394, 103] on div at bounding box center [374, 167] width 89 height 197
click at [407, 169] on div at bounding box center [374, 167] width 89 height 197
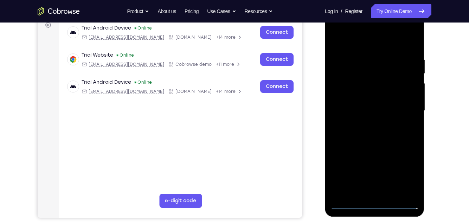
scroll to position [122, 0]
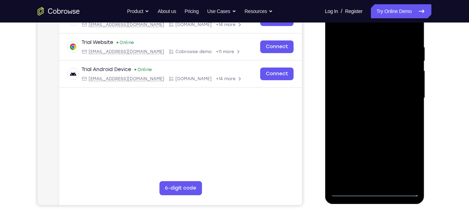
click at [371, 184] on div at bounding box center [374, 98] width 89 height 197
click at [402, 91] on div at bounding box center [374, 98] width 89 height 197
click at [365, 83] on div at bounding box center [374, 98] width 89 height 197
click at [395, 100] on div at bounding box center [374, 98] width 89 height 197
click at [403, 122] on div at bounding box center [374, 98] width 89 height 197
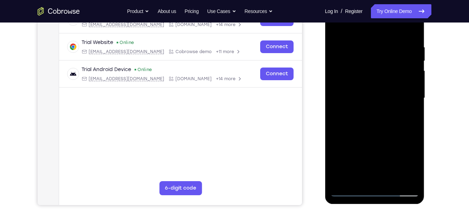
scroll to position [123, 0]
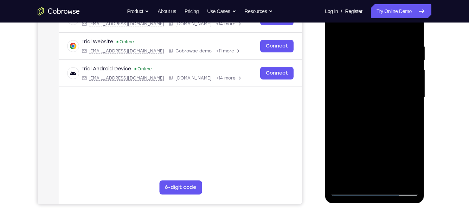
click at [400, 118] on div at bounding box center [374, 97] width 89 height 197
click at [402, 121] on div at bounding box center [374, 97] width 89 height 197
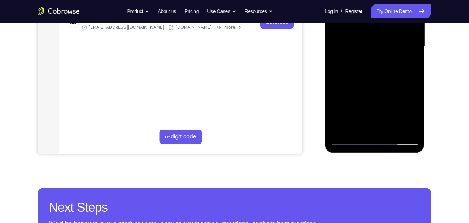
scroll to position [192, 0]
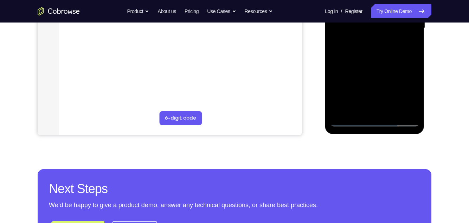
click at [408, 63] on div at bounding box center [374, 28] width 89 height 197
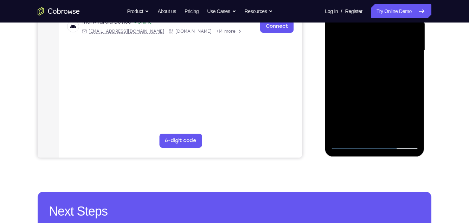
scroll to position [162, 0]
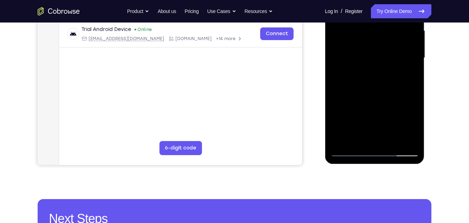
click at [414, 88] on div at bounding box center [374, 58] width 89 height 197
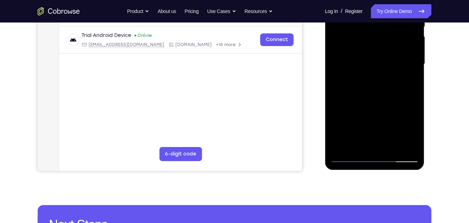
scroll to position [150, 0]
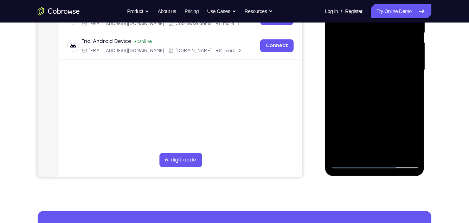
click at [413, 99] on div at bounding box center [374, 69] width 89 height 197
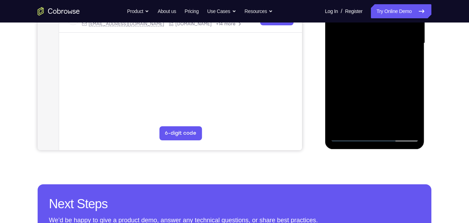
scroll to position [179, 0]
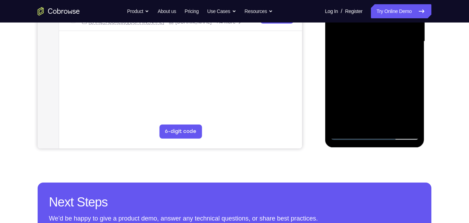
click at [394, 124] on div at bounding box center [374, 41] width 89 height 197
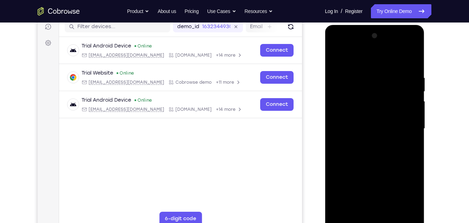
scroll to position [117, 0]
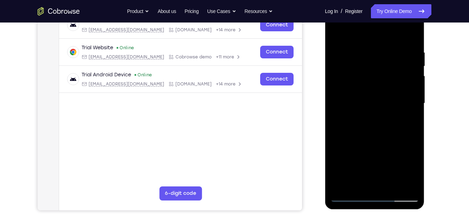
click at [397, 141] on div at bounding box center [374, 103] width 89 height 197
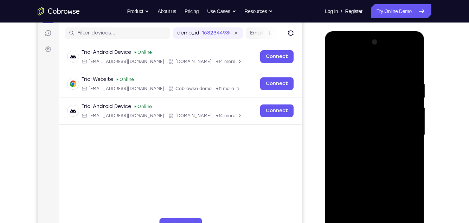
scroll to position [82, 0]
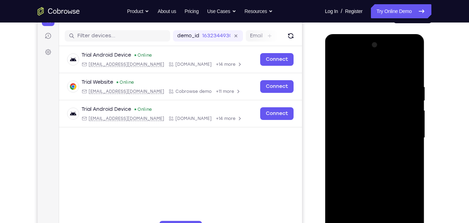
click at [339, 67] on div at bounding box center [374, 137] width 89 height 197
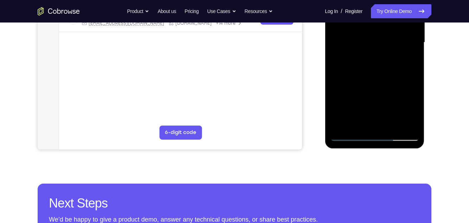
scroll to position [181, 0]
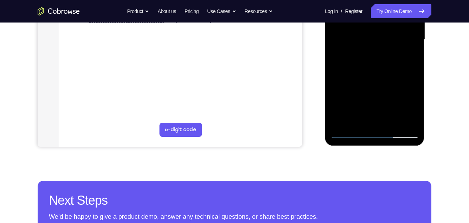
click at [377, 135] on div at bounding box center [374, 39] width 89 height 197
